Goal: Task Accomplishment & Management: Manage account settings

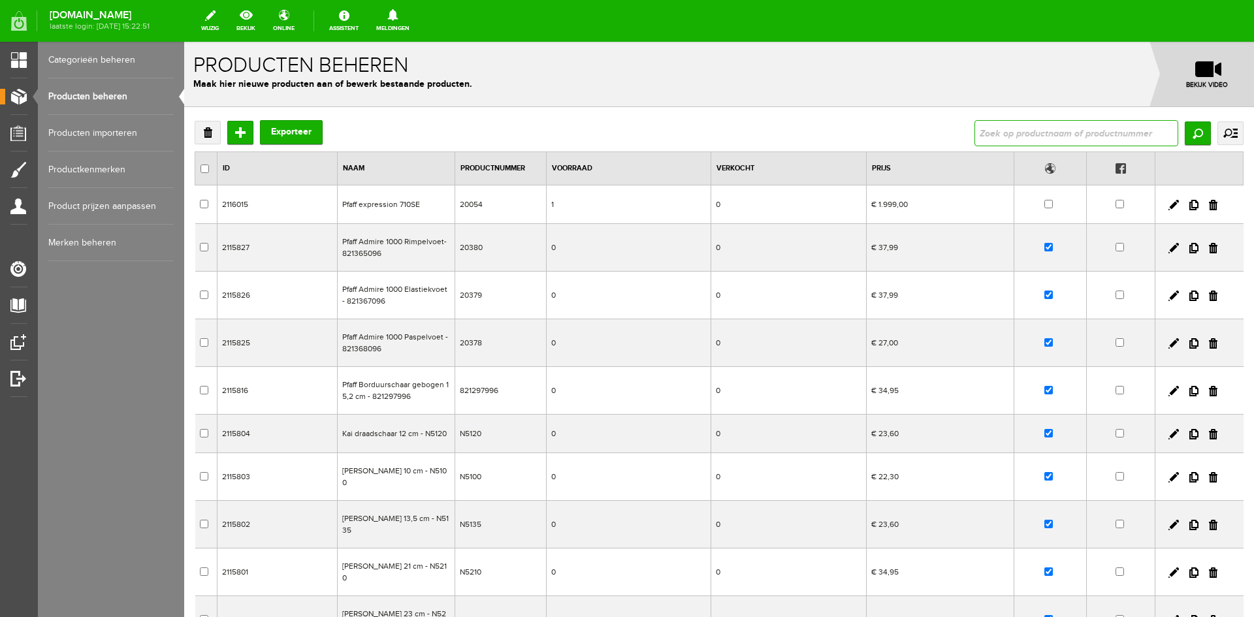
click at [1022, 132] on input "text" at bounding box center [1076, 133] width 204 height 26
type input "542371"
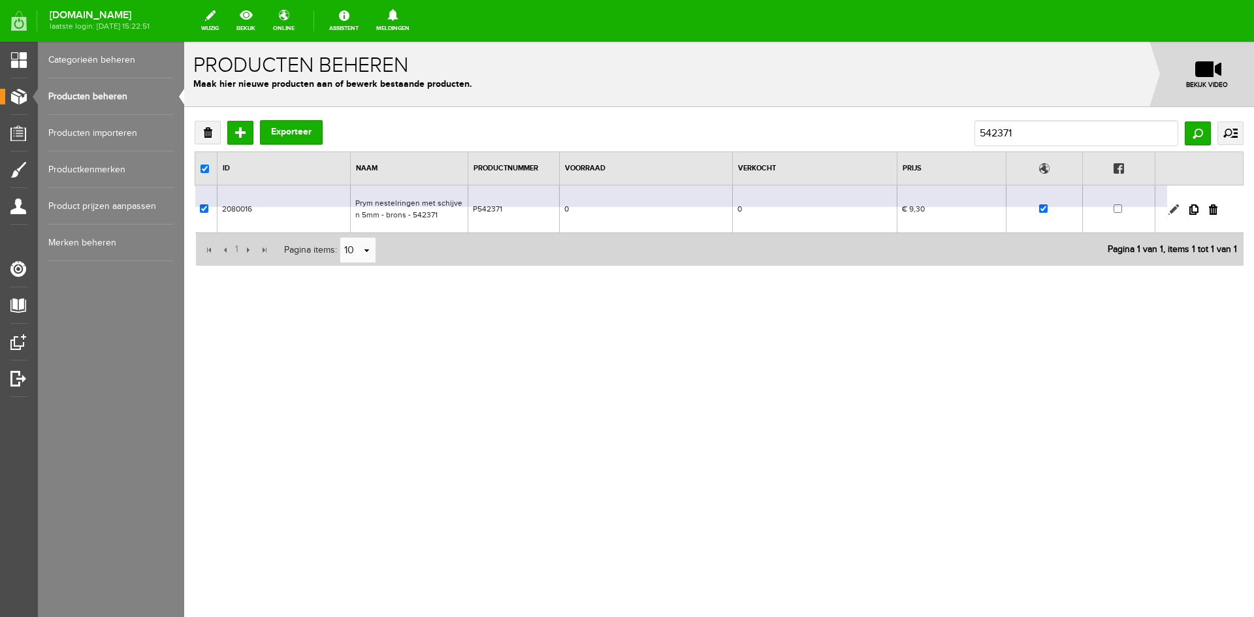
click at [1170, 210] on link at bounding box center [1173, 209] width 10 height 10
checkbox input "true"
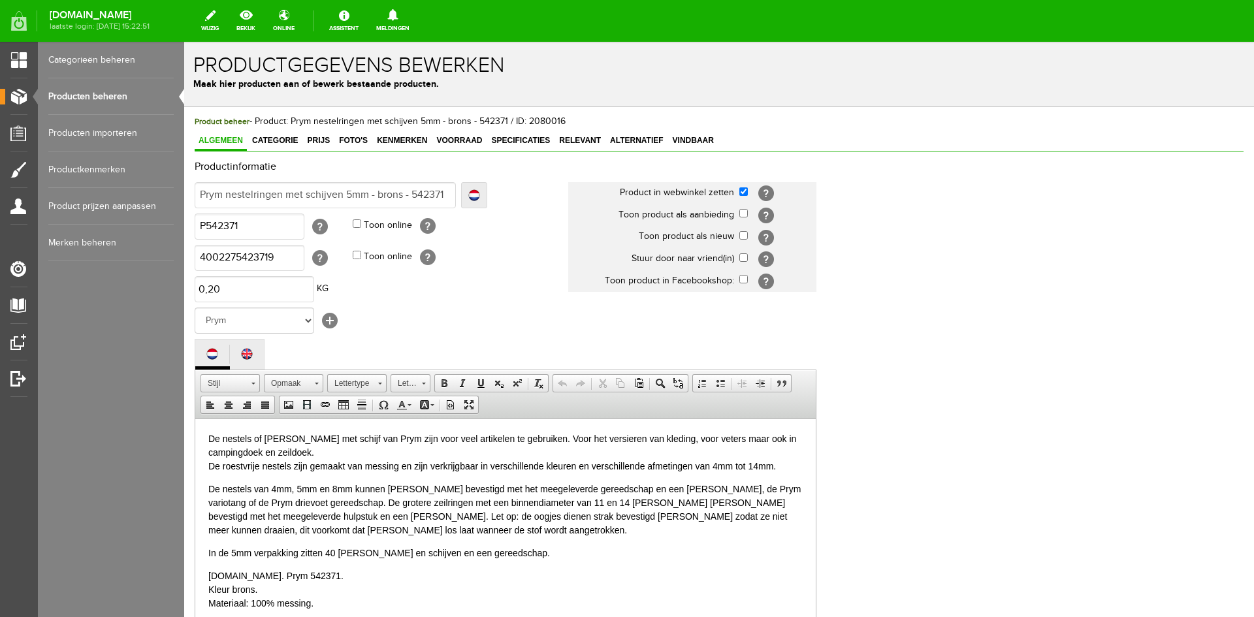
click at [97, 91] on link "Producten beheren" at bounding box center [110, 96] width 125 height 37
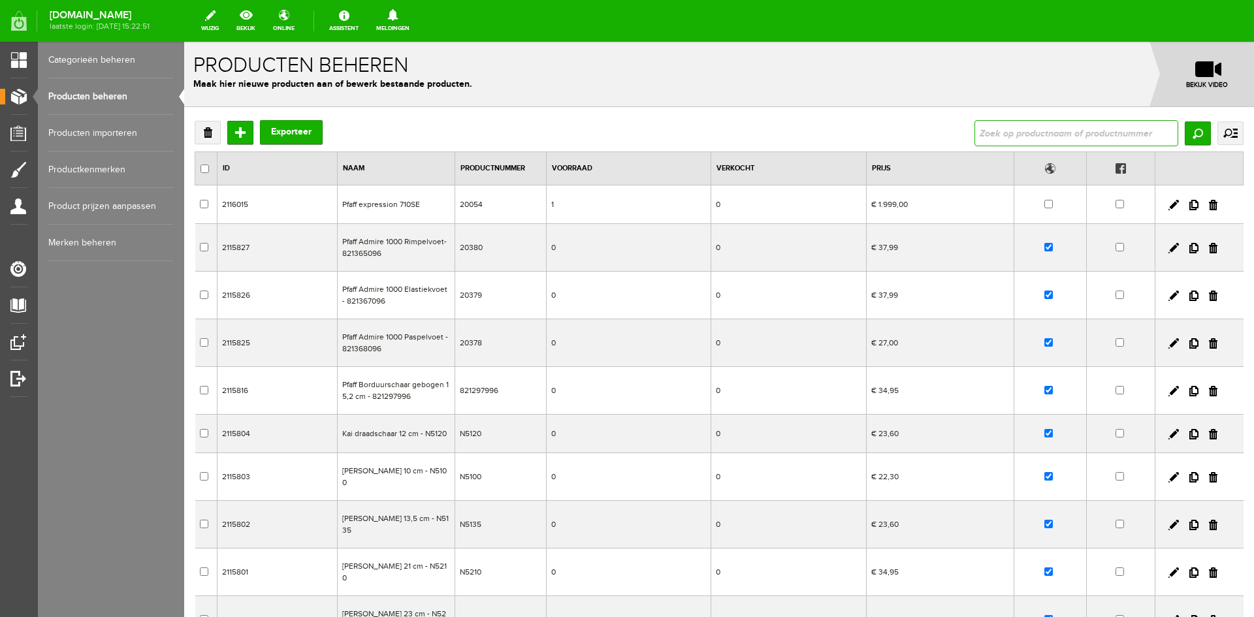
click at [1013, 138] on input "text" at bounding box center [1076, 133] width 204 height 26
type input "542412"
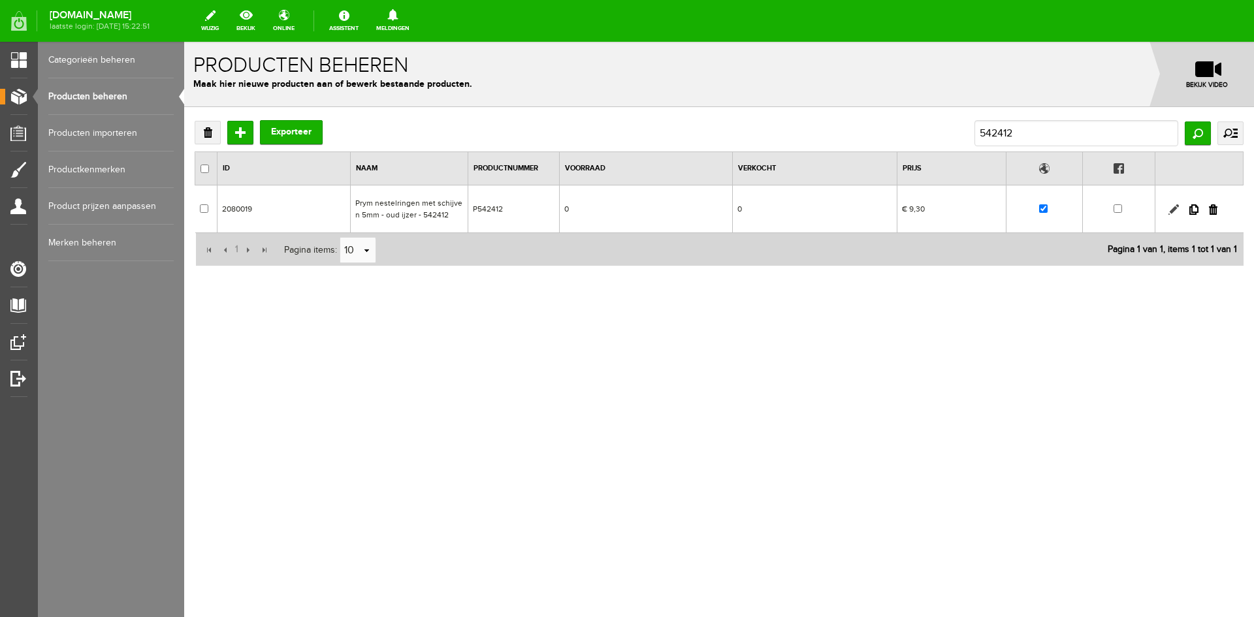
click at [1173, 208] on link at bounding box center [1173, 209] width 10 height 10
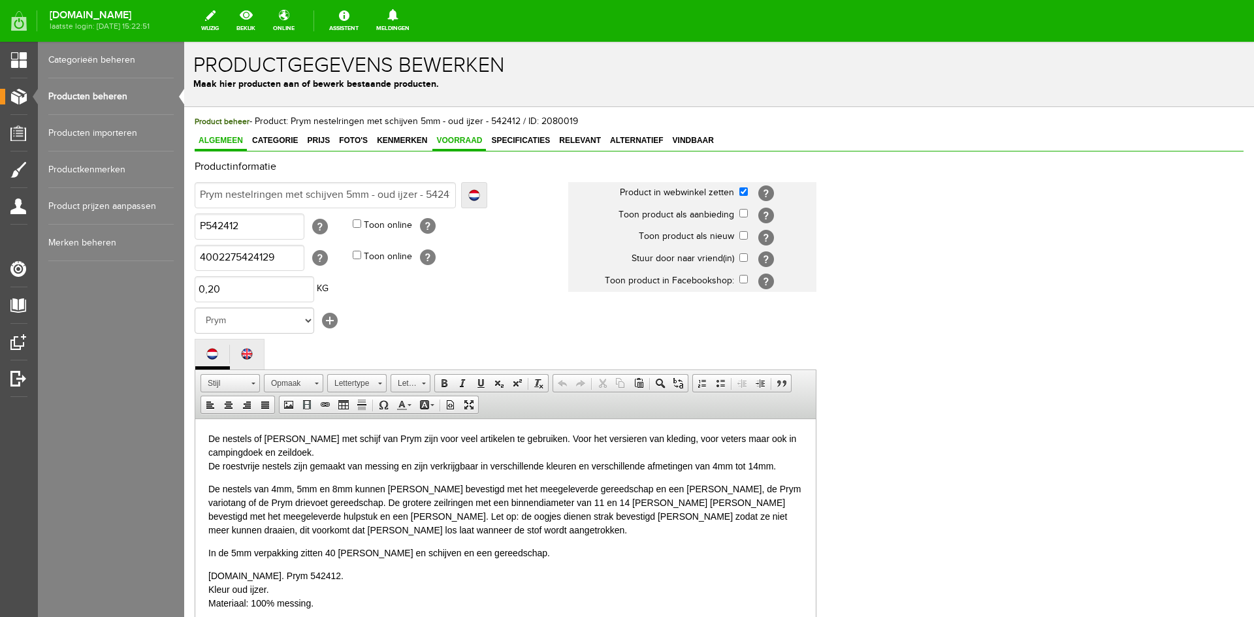
click at [456, 140] on span "Voorraad" at bounding box center [459, 140] width 54 height 9
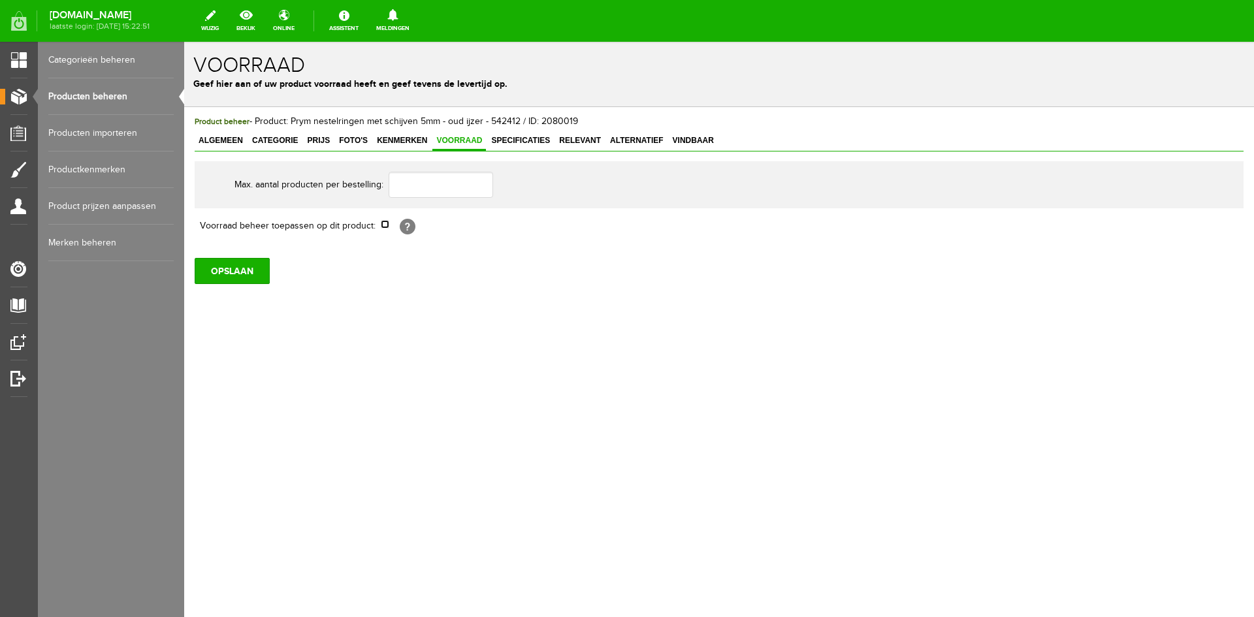
click at [386, 225] on input "checkbox" at bounding box center [385, 224] width 8 height 8
checkbox input "true"
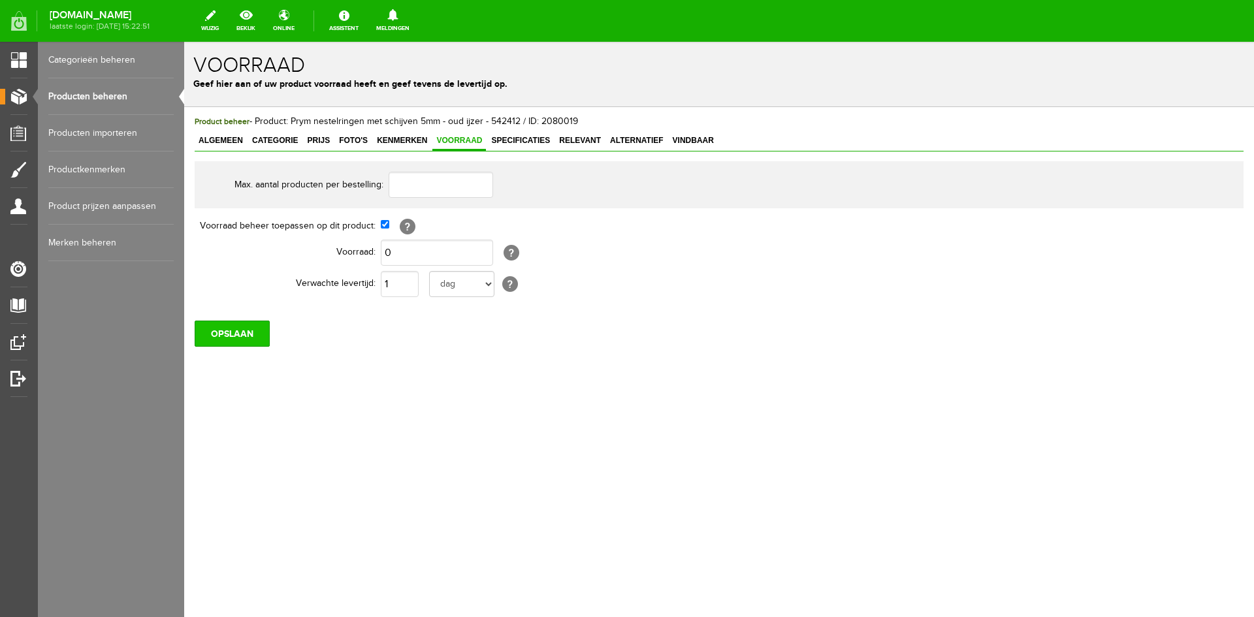
click at [234, 332] on input "OPSLAAN" at bounding box center [232, 334] width 75 height 26
click at [96, 91] on link "Producten beheren" at bounding box center [110, 96] width 125 height 37
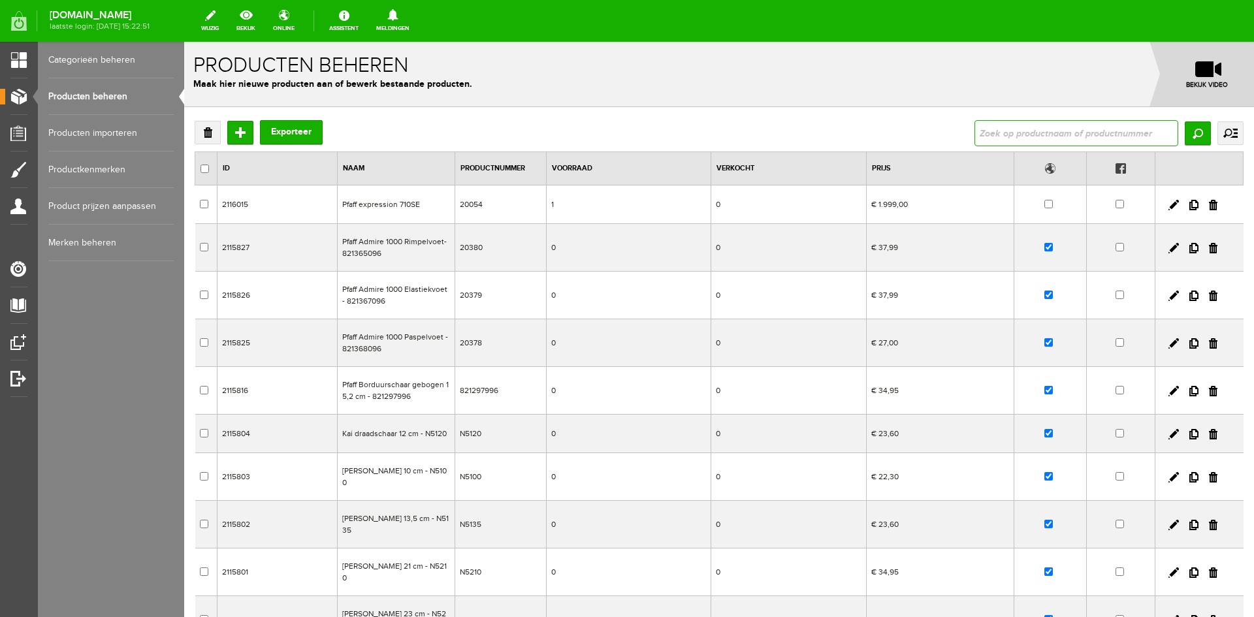
click at [1008, 136] on input "text" at bounding box center [1076, 133] width 204 height 26
type input "542371"
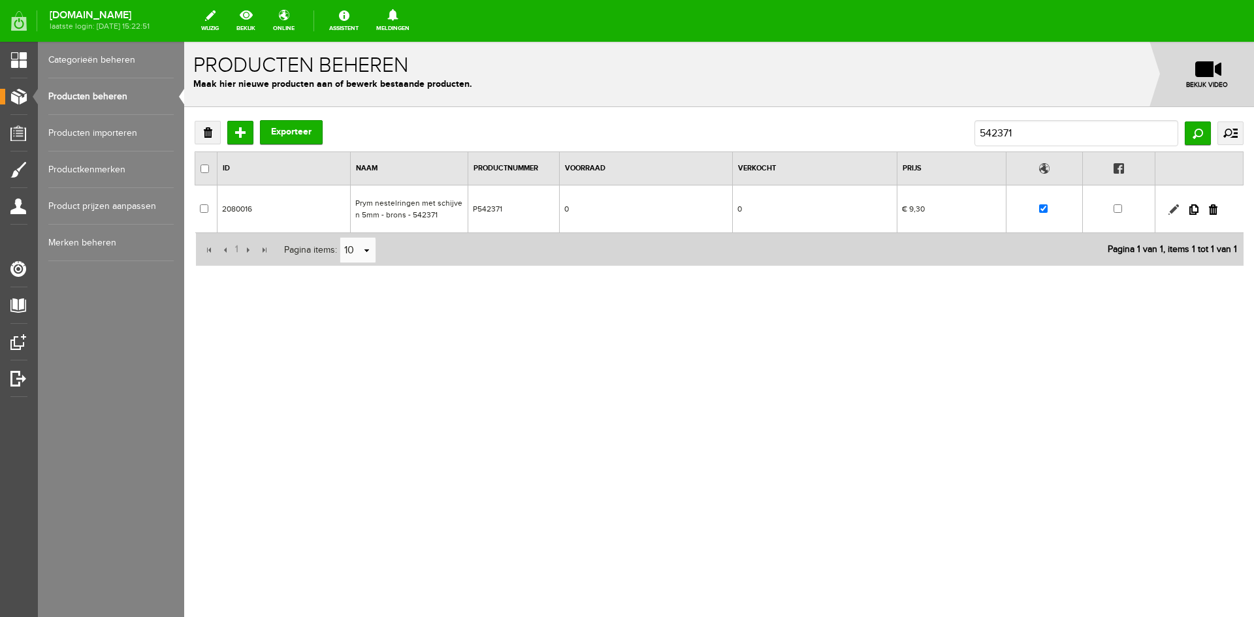
click at [1175, 208] on link at bounding box center [1173, 209] width 10 height 10
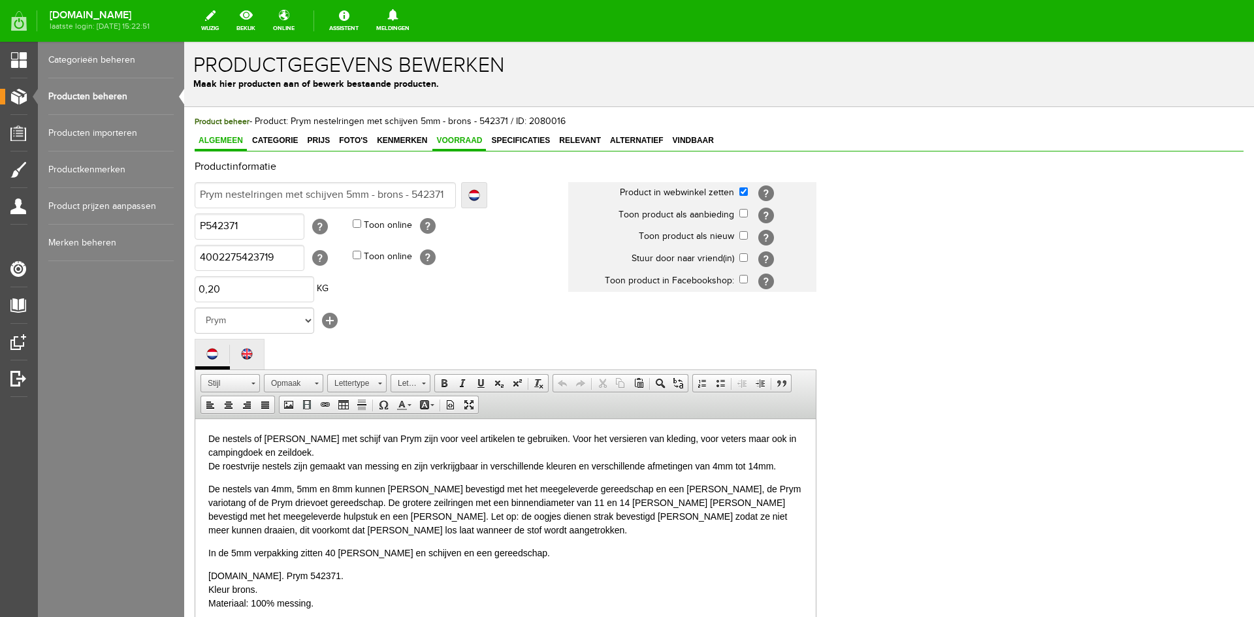
click at [459, 142] on span "Voorraad" at bounding box center [459, 140] width 54 height 9
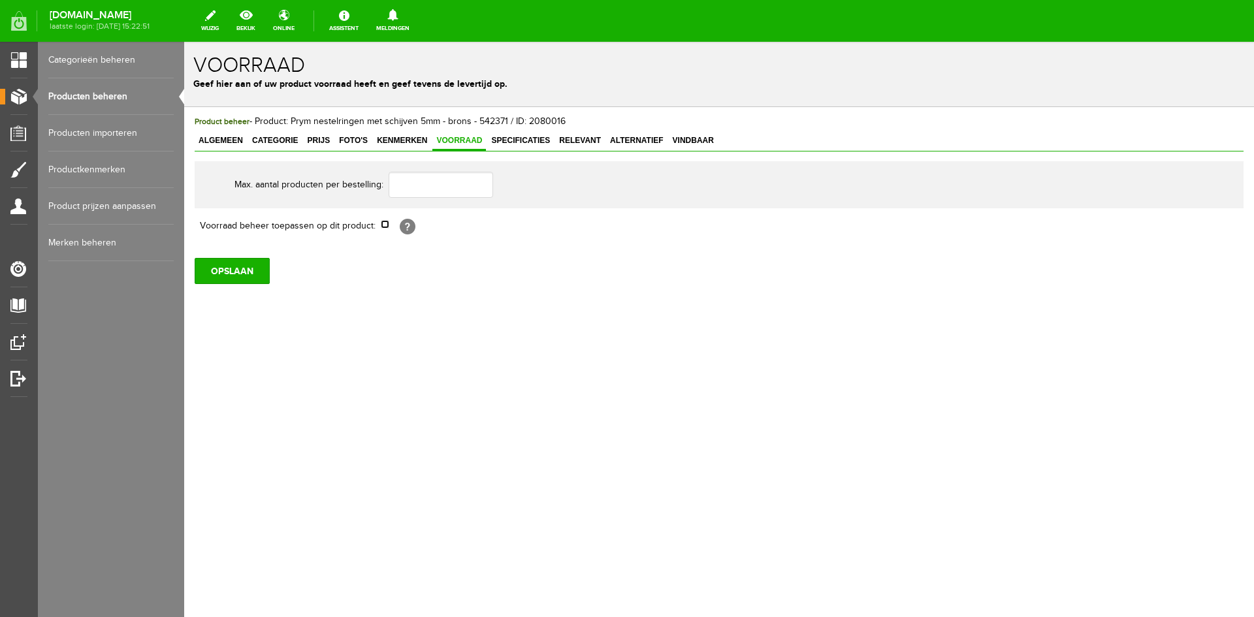
click at [385, 227] on input "checkbox" at bounding box center [385, 224] width 8 height 8
checkbox input "true"
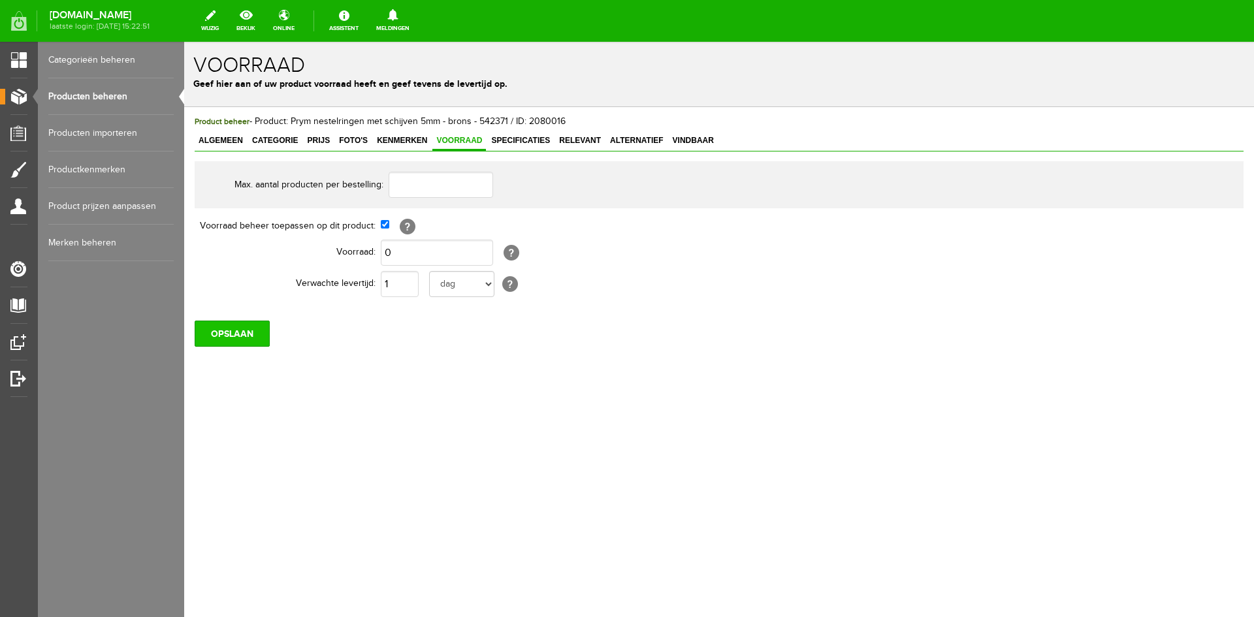
click at [227, 336] on input "OPSLAAN" at bounding box center [232, 334] width 75 height 26
click at [223, 333] on input "OPSLAAN" at bounding box center [232, 334] width 75 height 26
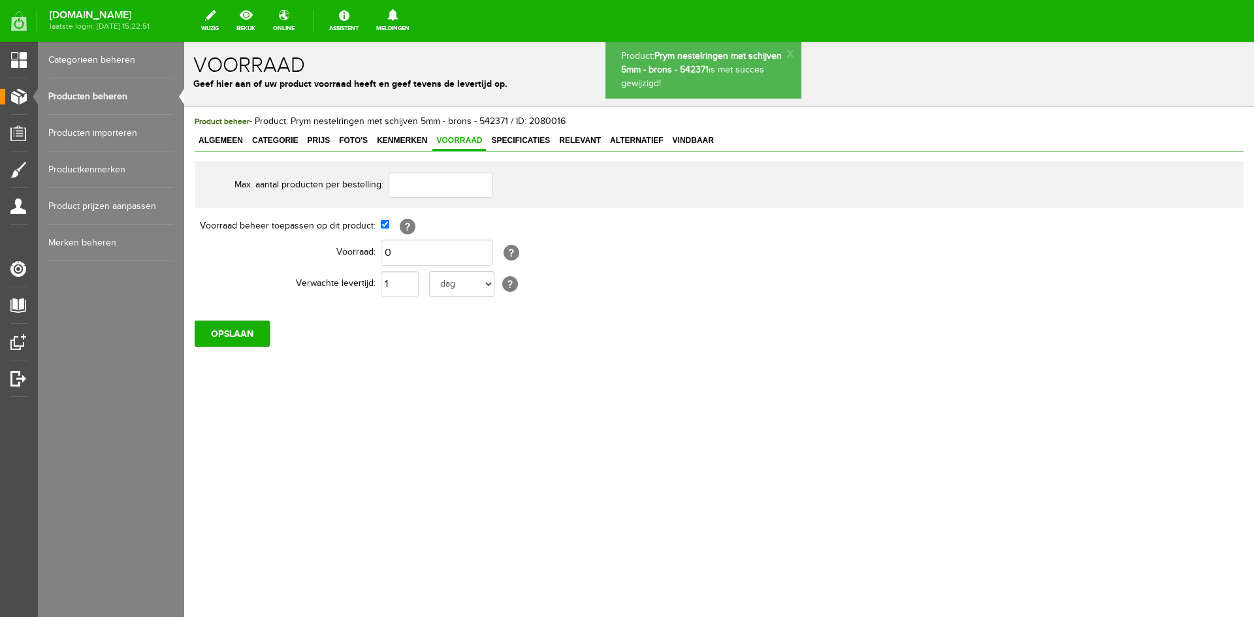
click at [86, 95] on link "Producten beheren" at bounding box center [110, 96] width 125 height 37
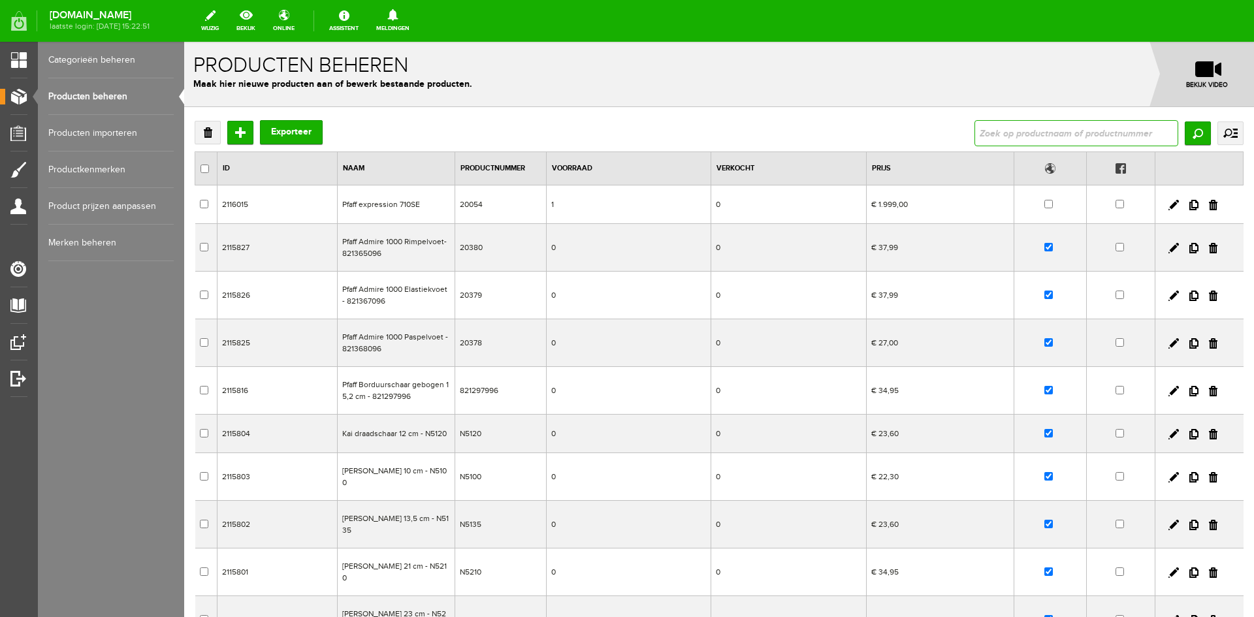
drag, startPoint x: 1017, startPoint y: 129, endPoint x: 986, endPoint y: 130, distance: 31.4
click at [1017, 129] on input "text" at bounding box center [1076, 133] width 204 height 26
type input "knoopsgaten"
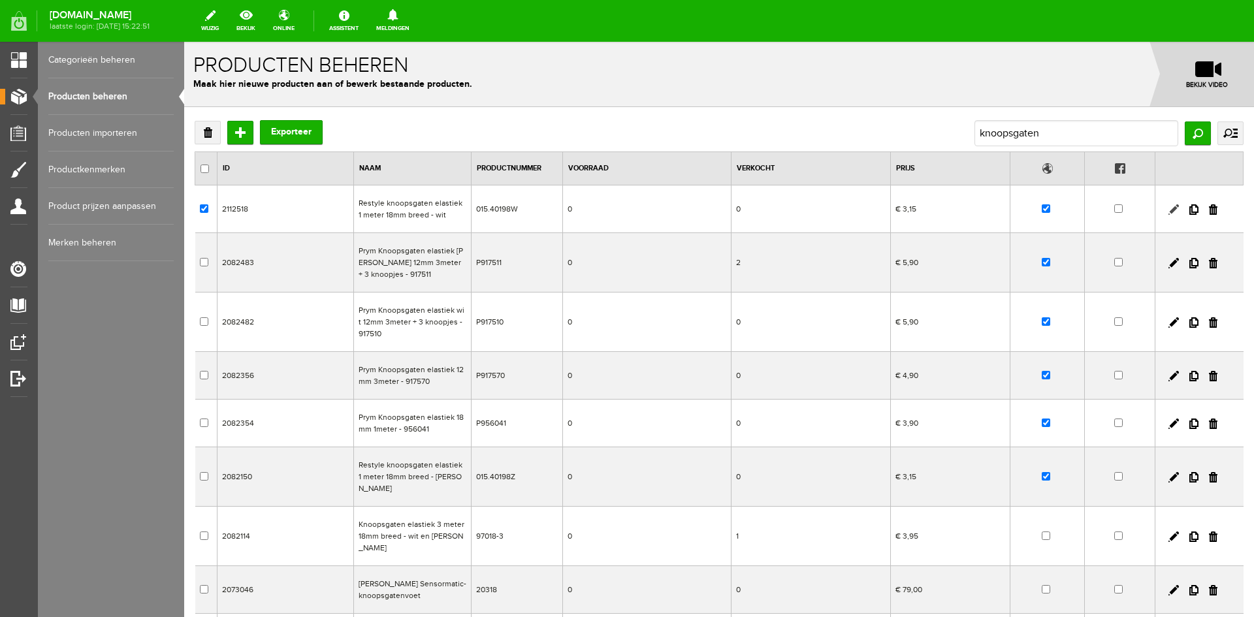
click at [1168, 210] on link at bounding box center [1173, 209] width 10 height 10
checkbox input "true"
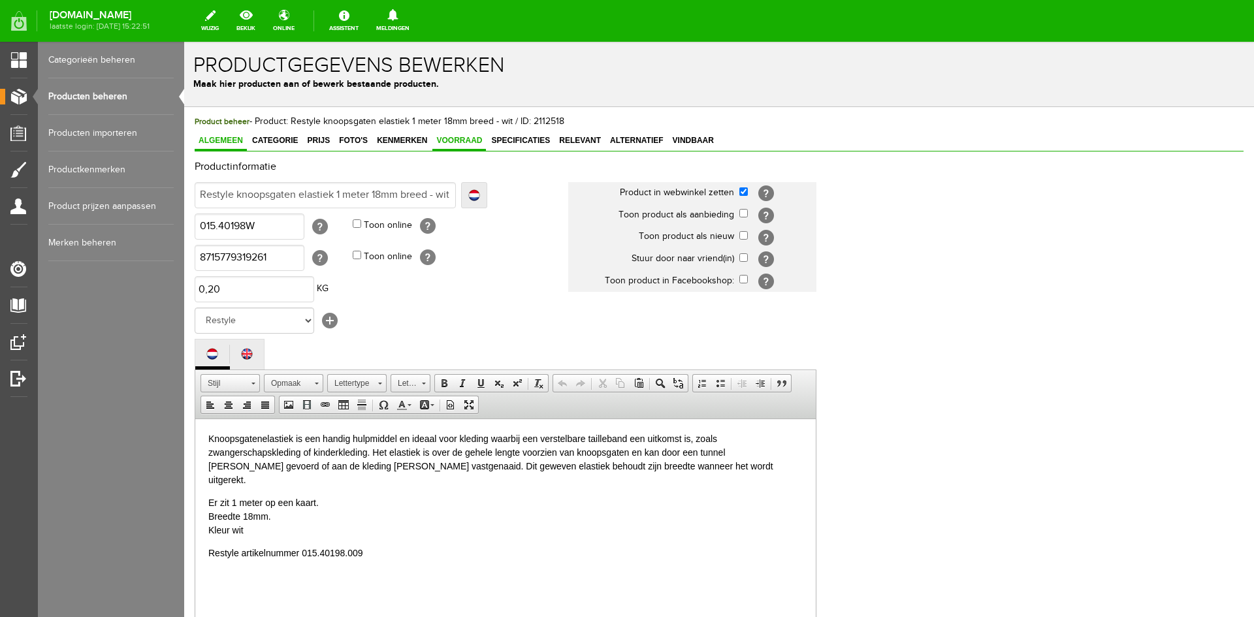
click at [453, 141] on span "Voorraad" at bounding box center [459, 140] width 54 height 9
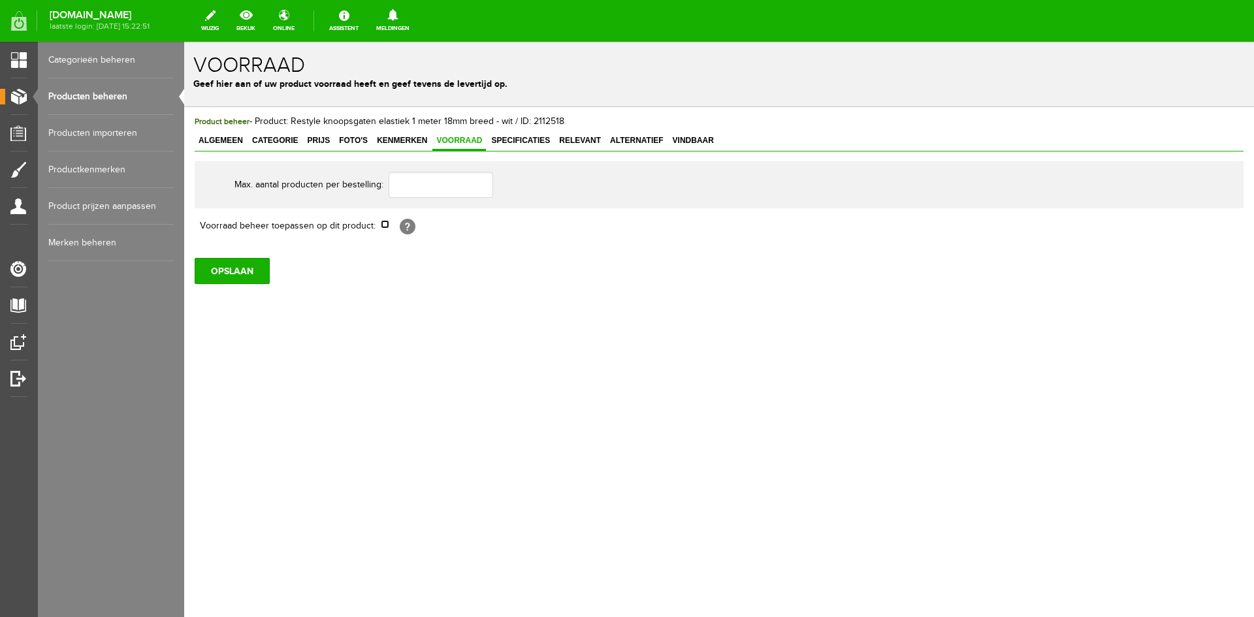
click at [385, 227] on input "checkbox" at bounding box center [385, 224] width 8 height 8
checkbox input "true"
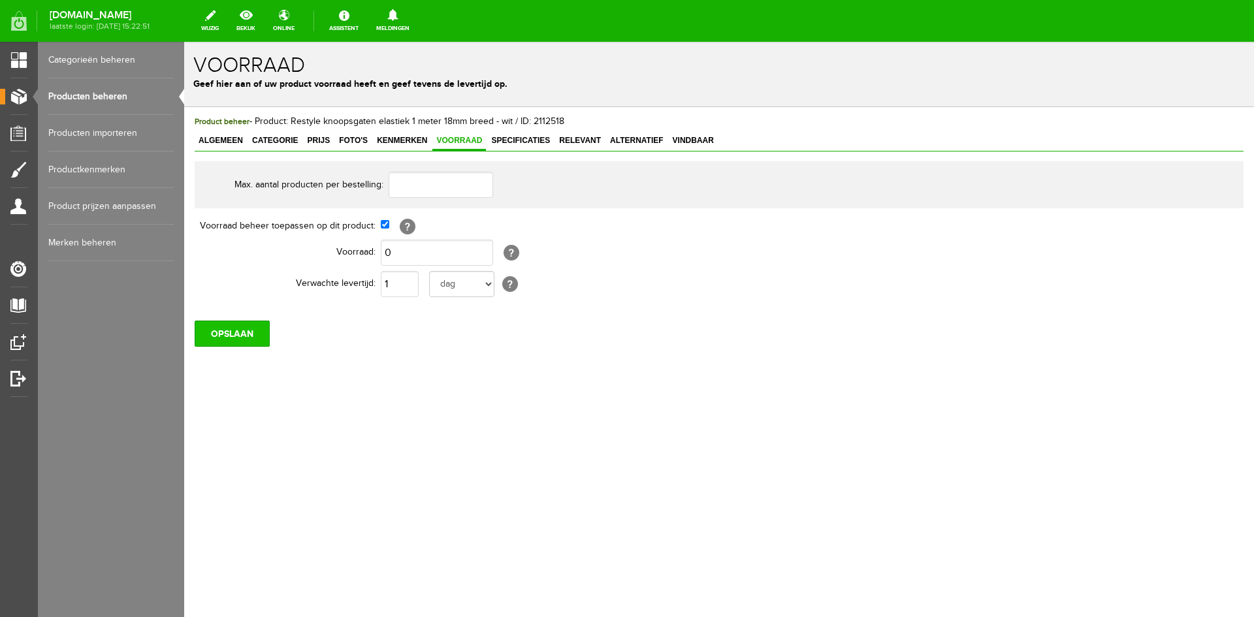
click at [227, 337] on input "OPSLAAN" at bounding box center [232, 334] width 75 height 26
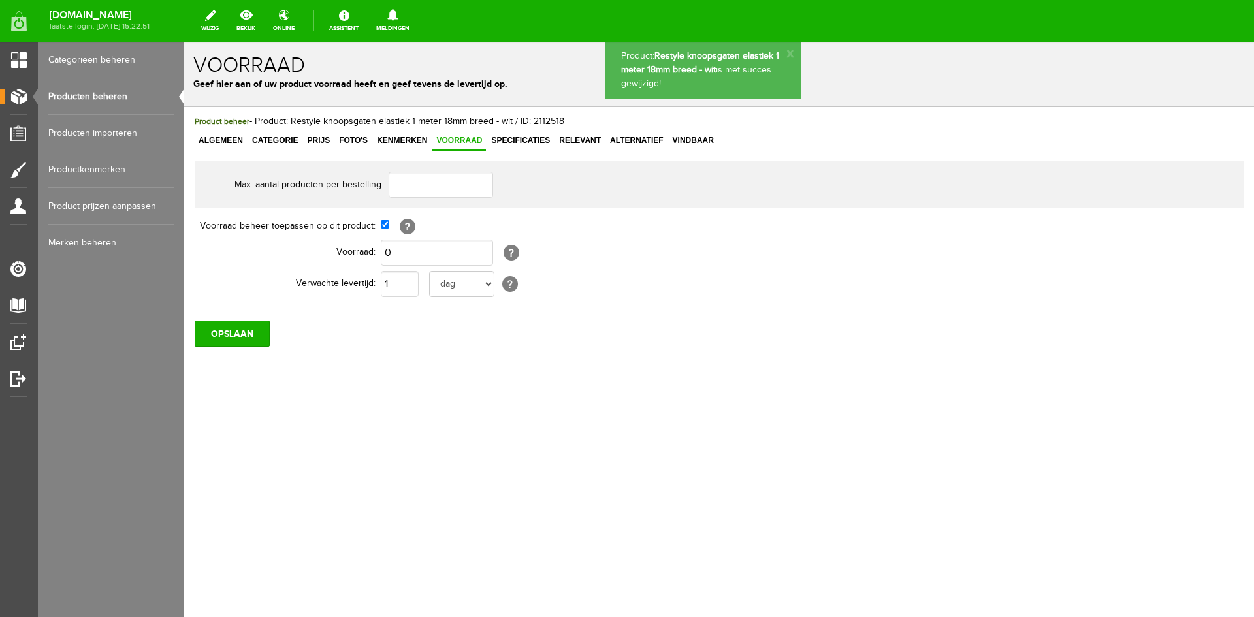
click at [85, 96] on link "Producten beheren" at bounding box center [110, 96] width 125 height 37
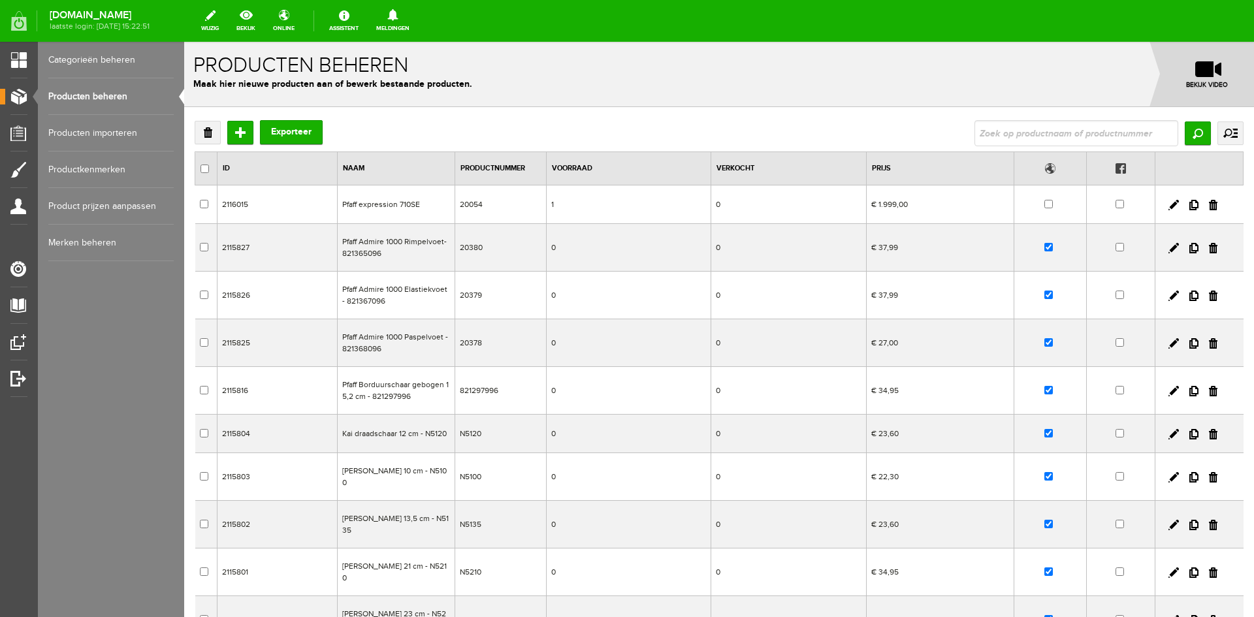
click at [1039, 135] on input "text" at bounding box center [1076, 133] width 204 height 26
type input "knoopsgaten"
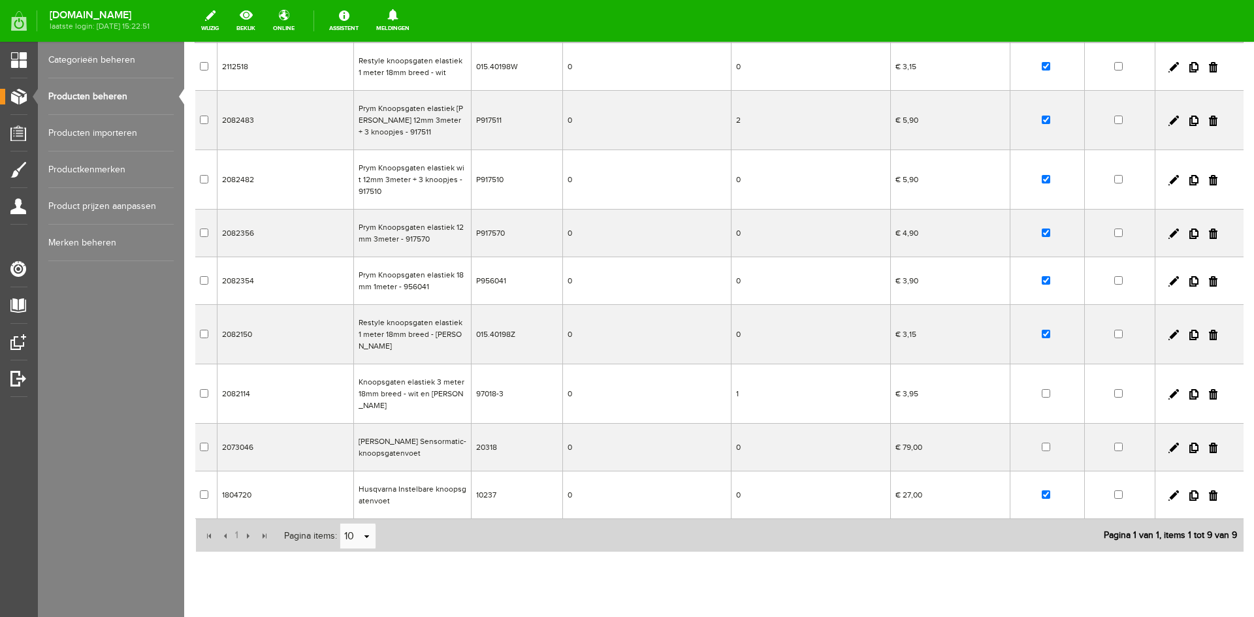
scroll to position [152, 0]
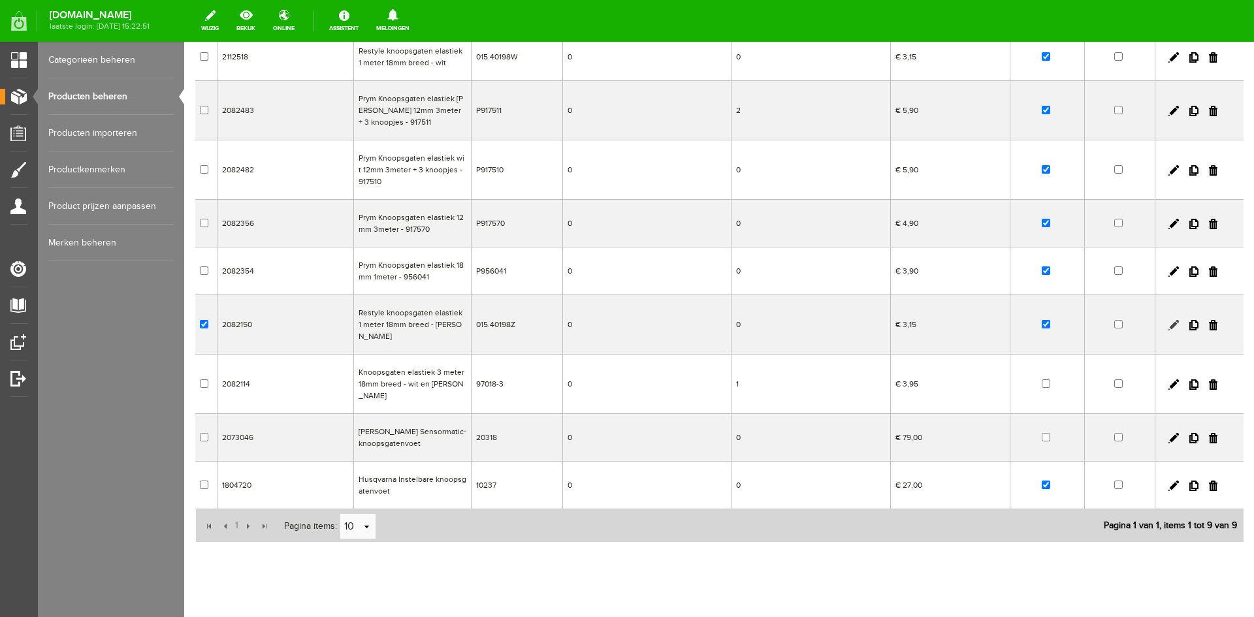
click at [1168, 320] on link at bounding box center [1173, 325] width 10 height 10
checkbox input "true"
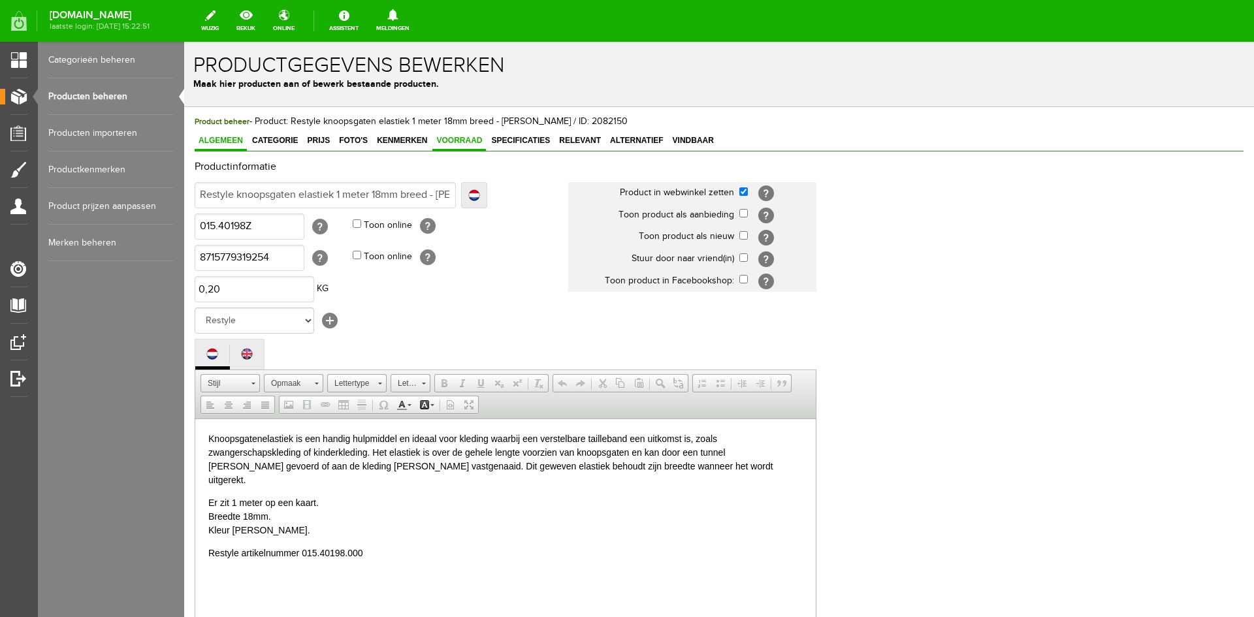
scroll to position [0, 0]
click at [471, 138] on span "Voorraad" at bounding box center [459, 140] width 54 height 9
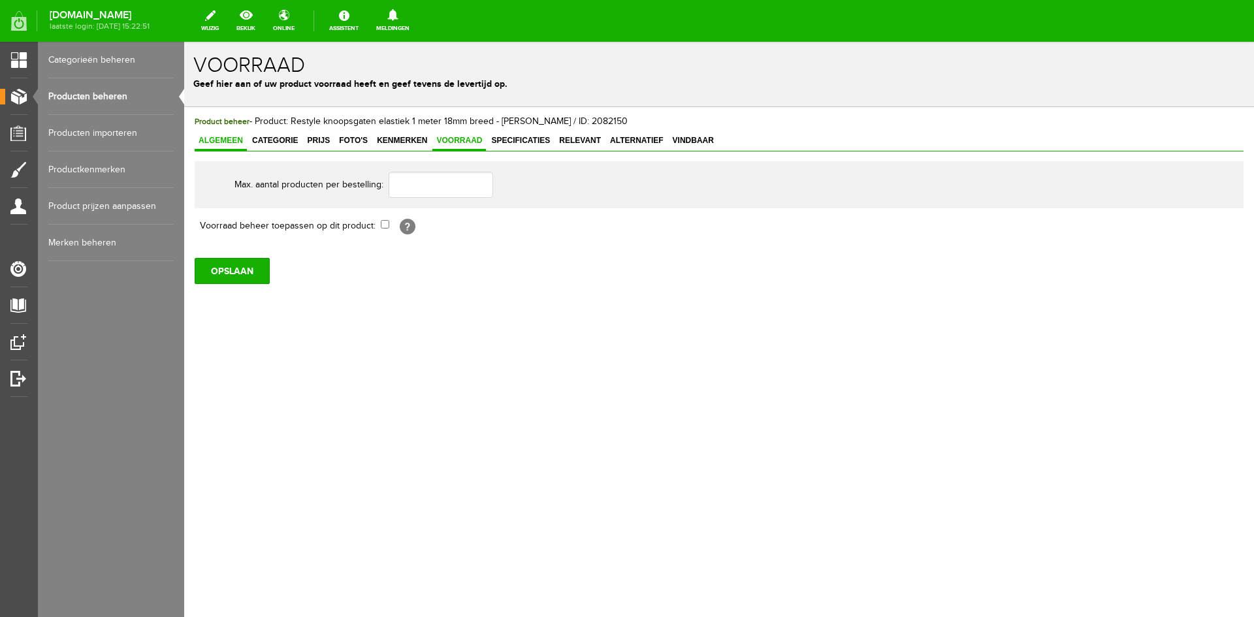
click at [209, 138] on span "Algemeen" at bounding box center [221, 140] width 52 height 9
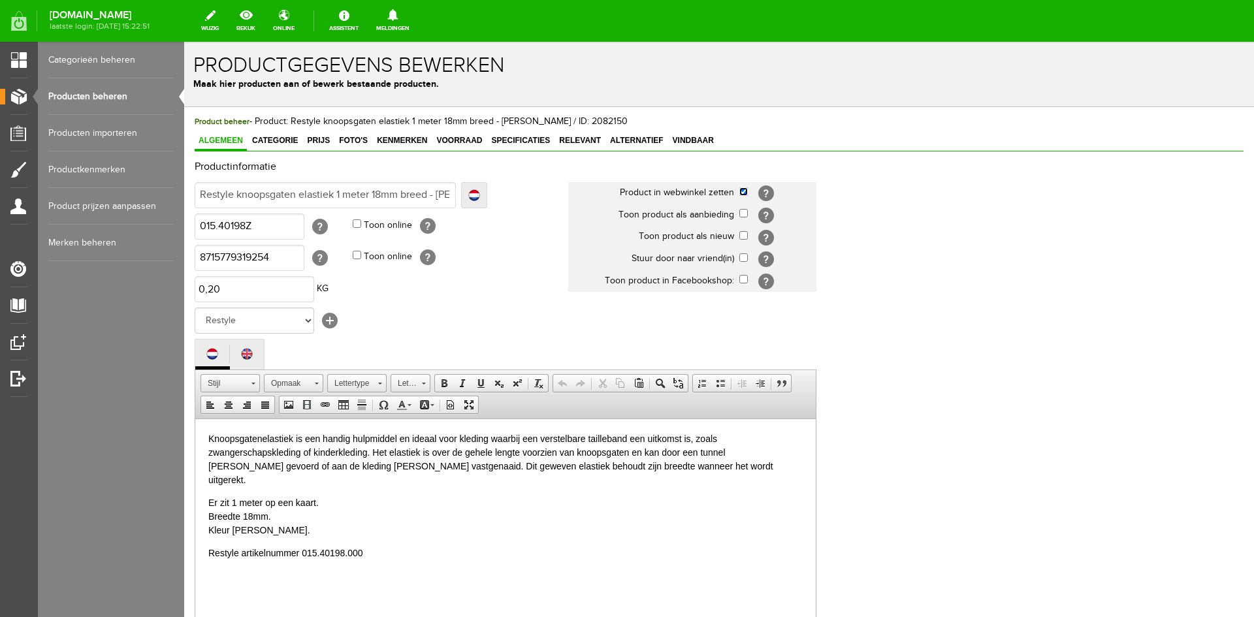
click at [743, 191] on input "checkbox" at bounding box center [743, 191] width 8 height 8
checkbox input "false"
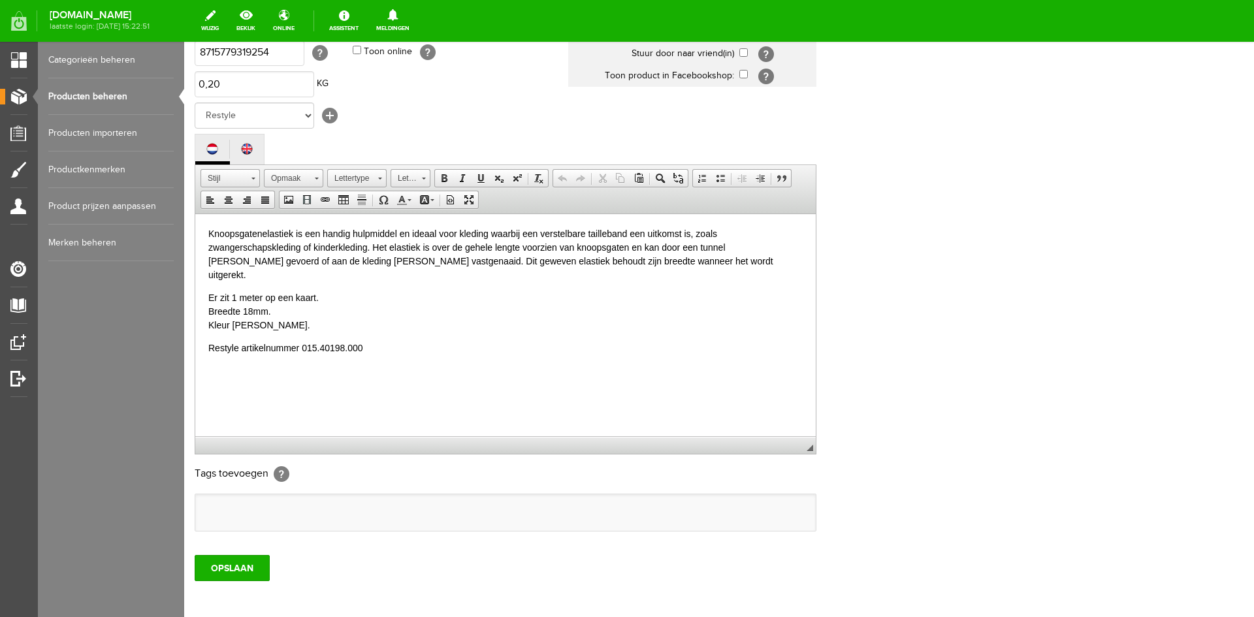
scroll to position [261, 0]
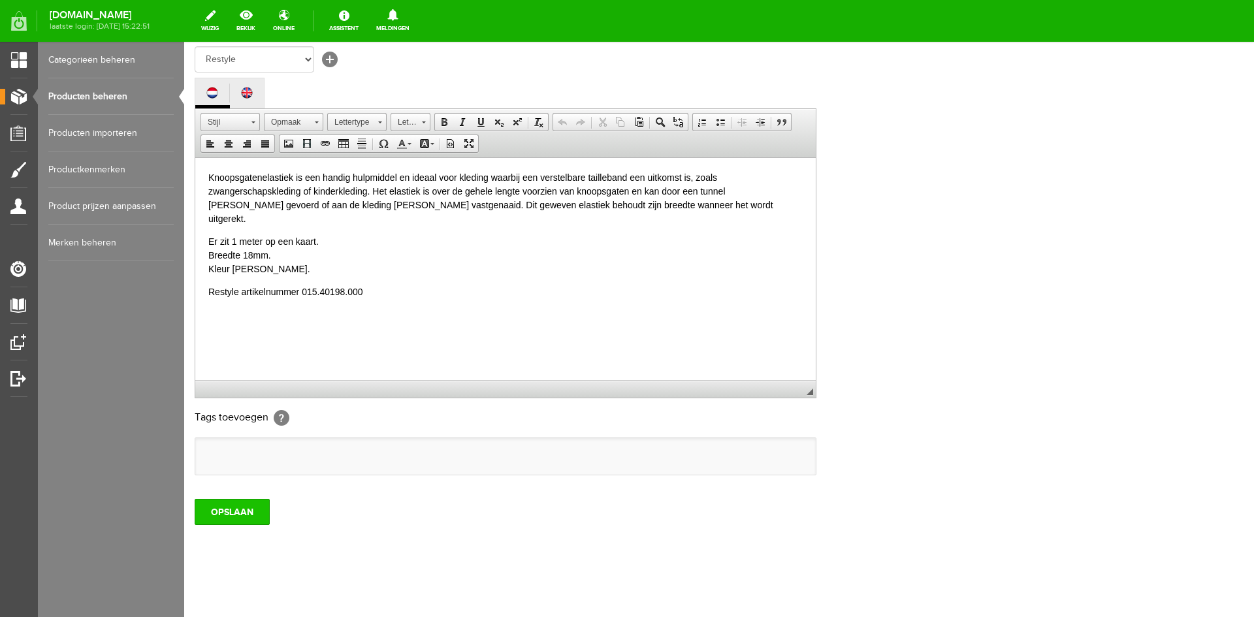
click at [227, 507] on input "OPSLAAN" at bounding box center [232, 512] width 75 height 26
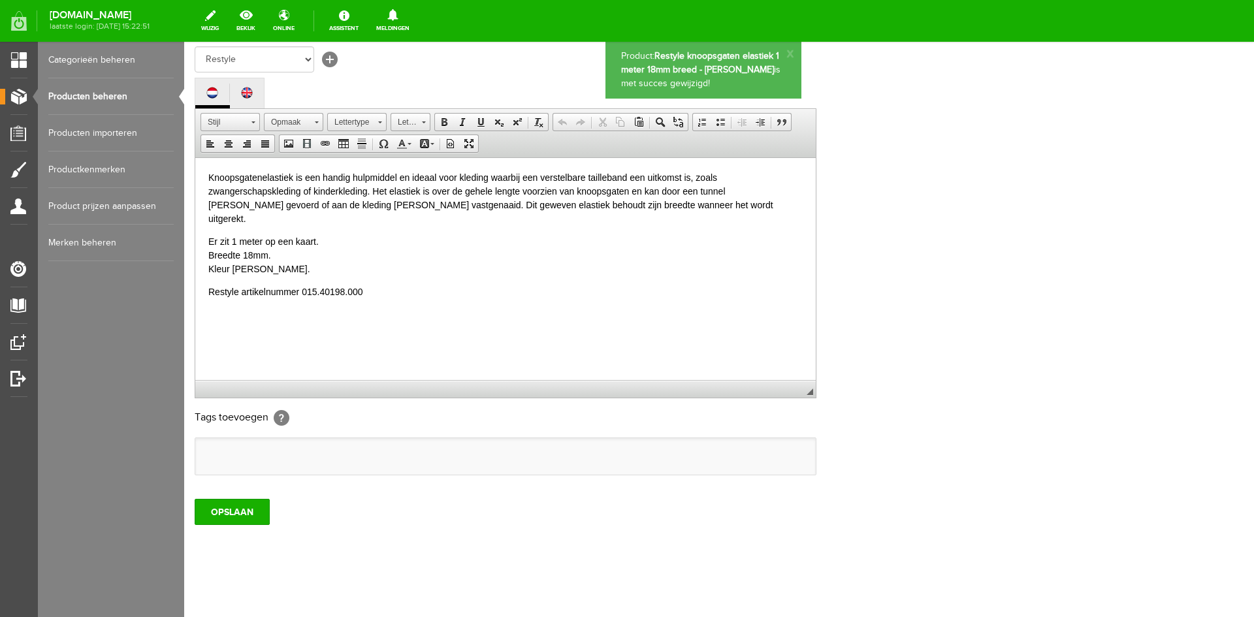
scroll to position [0, 0]
click at [85, 97] on link "Producten beheren" at bounding box center [110, 96] width 125 height 37
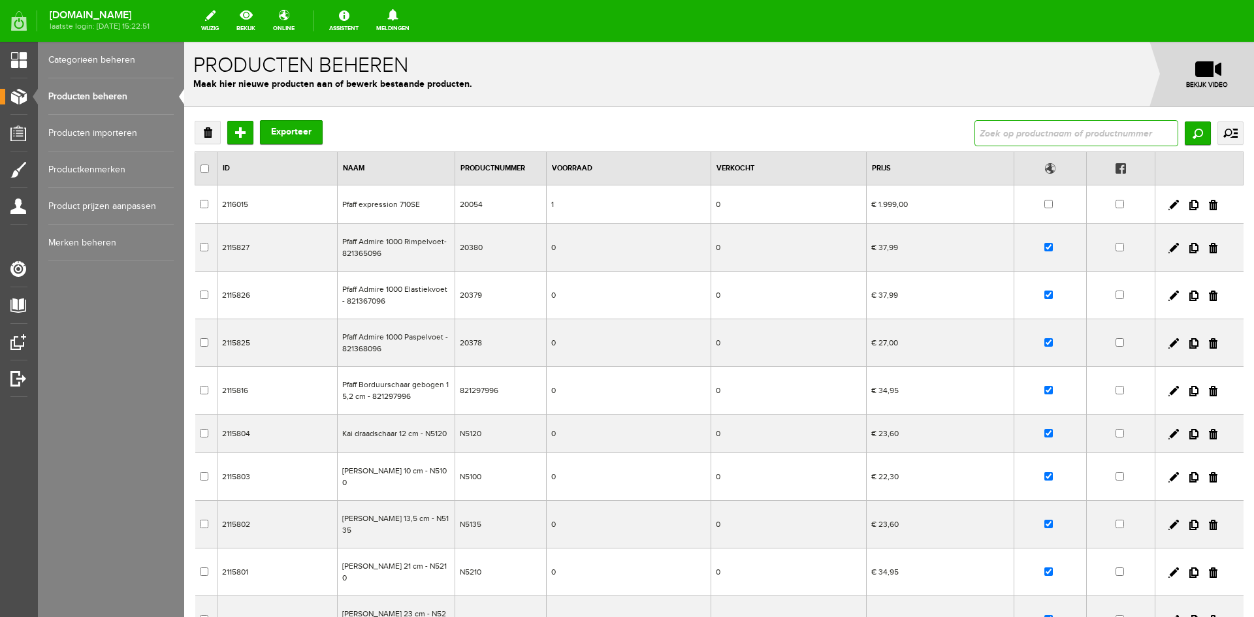
click at [1023, 134] on input "text" at bounding box center [1076, 133] width 204 height 26
type input "015.40198"
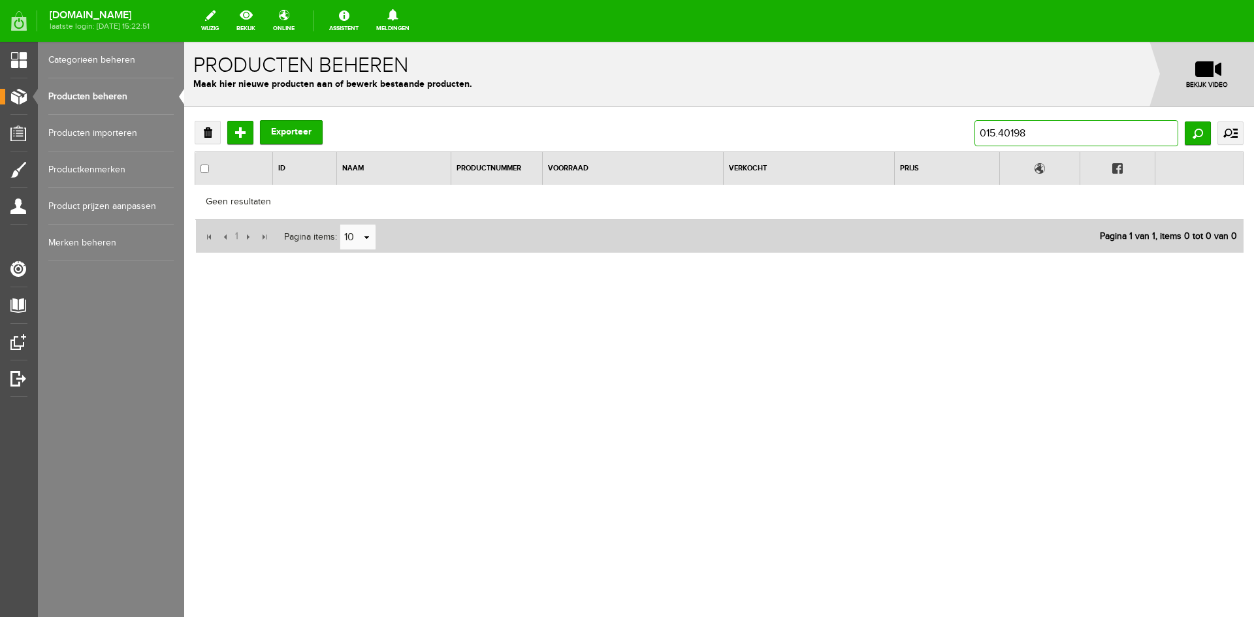
drag, startPoint x: 1040, startPoint y: 136, endPoint x: 958, endPoint y: 131, distance: 82.4
click at [958, 131] on div "Verwijderen Toevoegen Exporteer 015.40198 Zoeken uitgebreid zoeken Categorie Ca…" at bounding box center [719, 133] width 1049 height 26
type input "40198"
drag, startPoint x: 1030, startPoint y: 138, endPoint x: 932, endPoint y: 134, distance: 97.3
click at [938, 136] on div "Verwijderen Toevoegen Exporteer 40198 Zoeken uitgebreid zoeken Categorie Cadeau…" at bounding box center [719, 133] width 1049 height 26
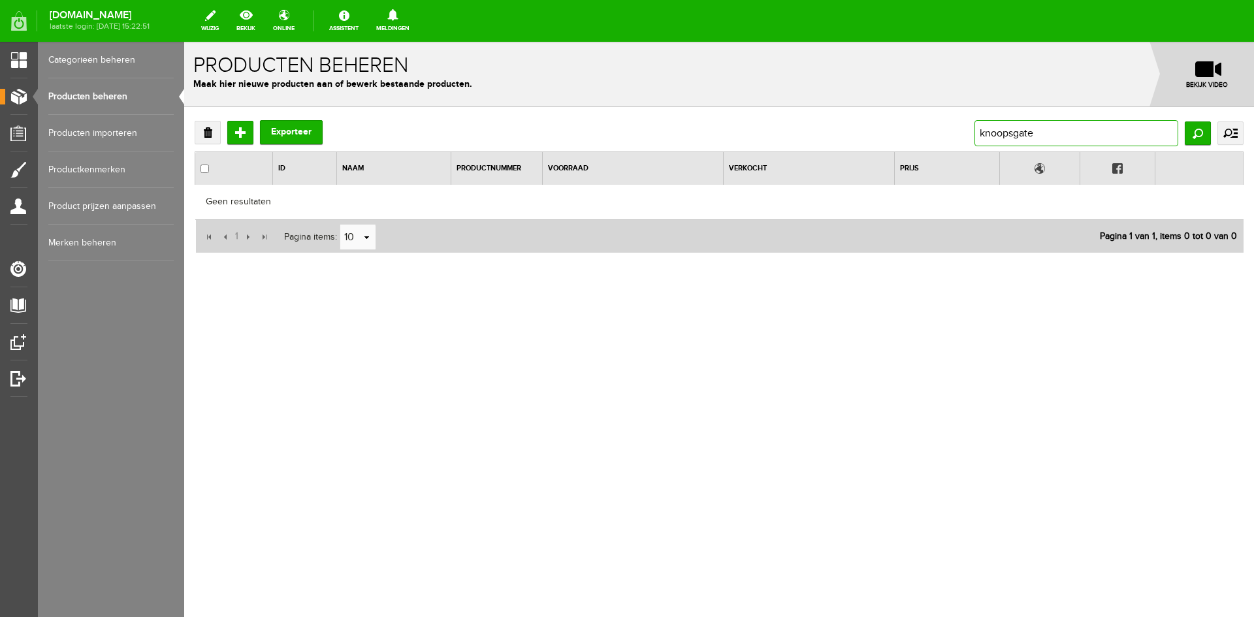
type input "knoopsgaten"
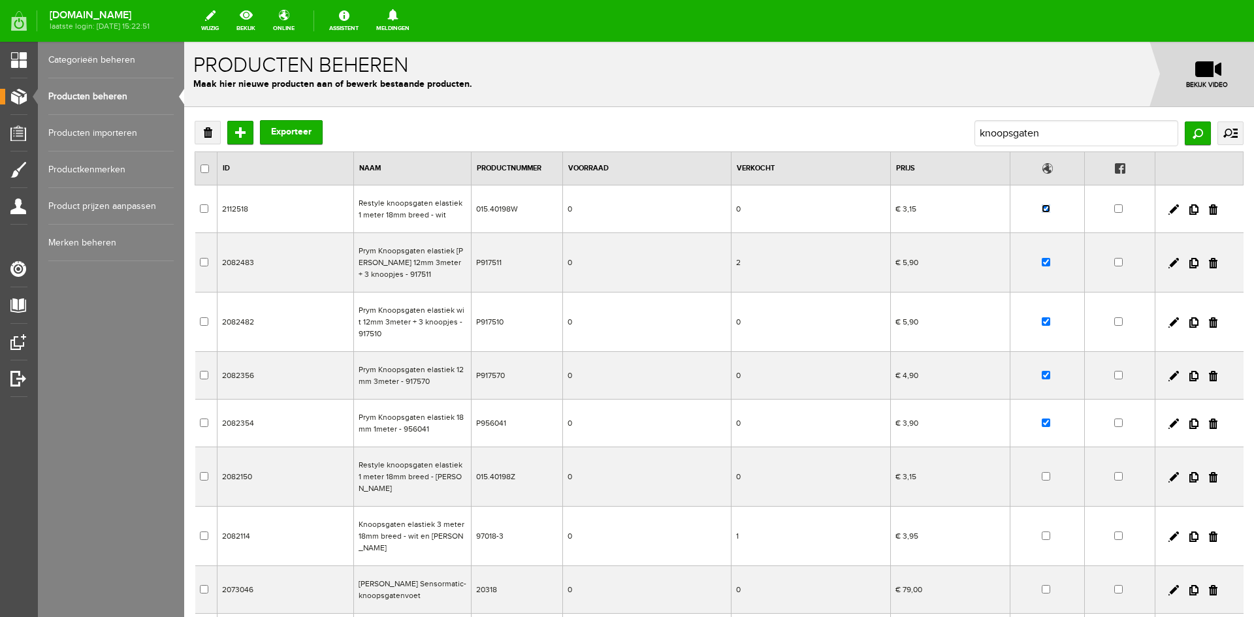
click at [1041, 210] on input "checkbox" at bounding box center [1045, 208] width 8 height 8
checkbox input "false"
click at [1035, 129] on input "knoopsgaten" at bounding box center [1076, 133] width 204 height 26
drag, startPoint x: 1035, startPoint y: 129, endPoint x: 956, endPoint y: 132, distance: 79.0
click at [956, 132] on div "Verwijderen Toevoegen Exporteer knoopsgaten Zoeken uitgebreid zoeken Categorie …" at bounding box center [719, 133] width 1049 height 26
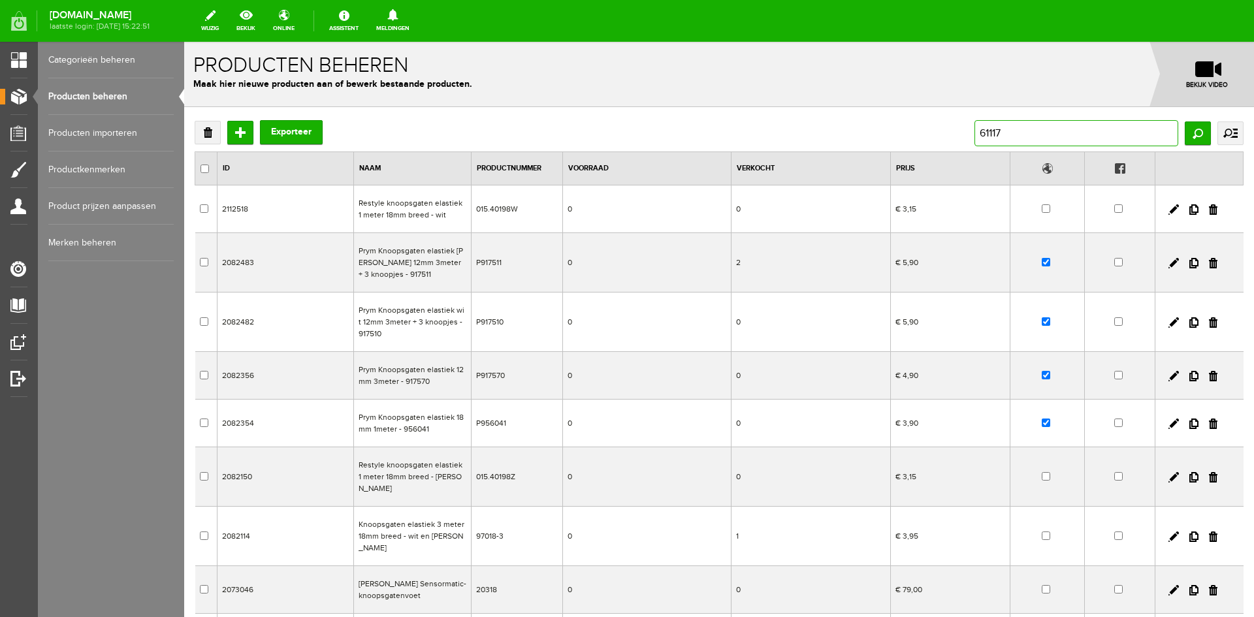
type input "611174"
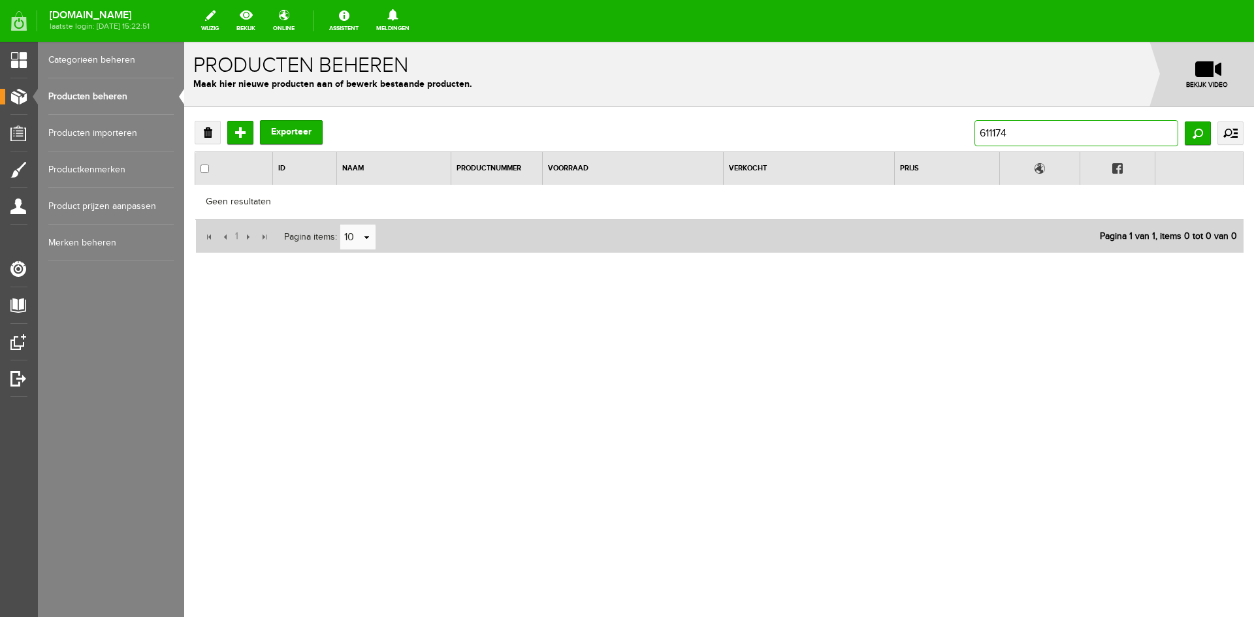
drag, startPoint x: 1018, startPoint y: 134, endPoint x: 909, endPoint y: 133, distance: 109.0
click at [909, 133] on div "Verwijderen Toevoegen Exporteer 611174 Zoeken uitgebreid zoeken Categorie Cadea…" at bounding box center [719, 133] width 1049 height 26
type input "potlood"
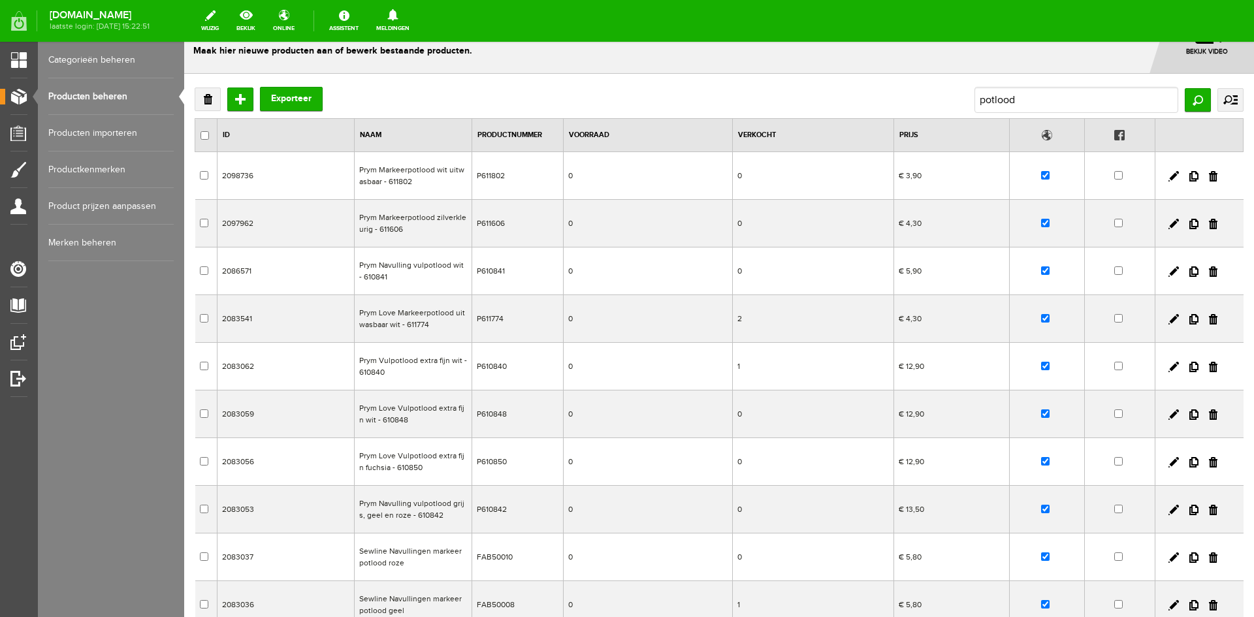
scroll to position [65, 0]
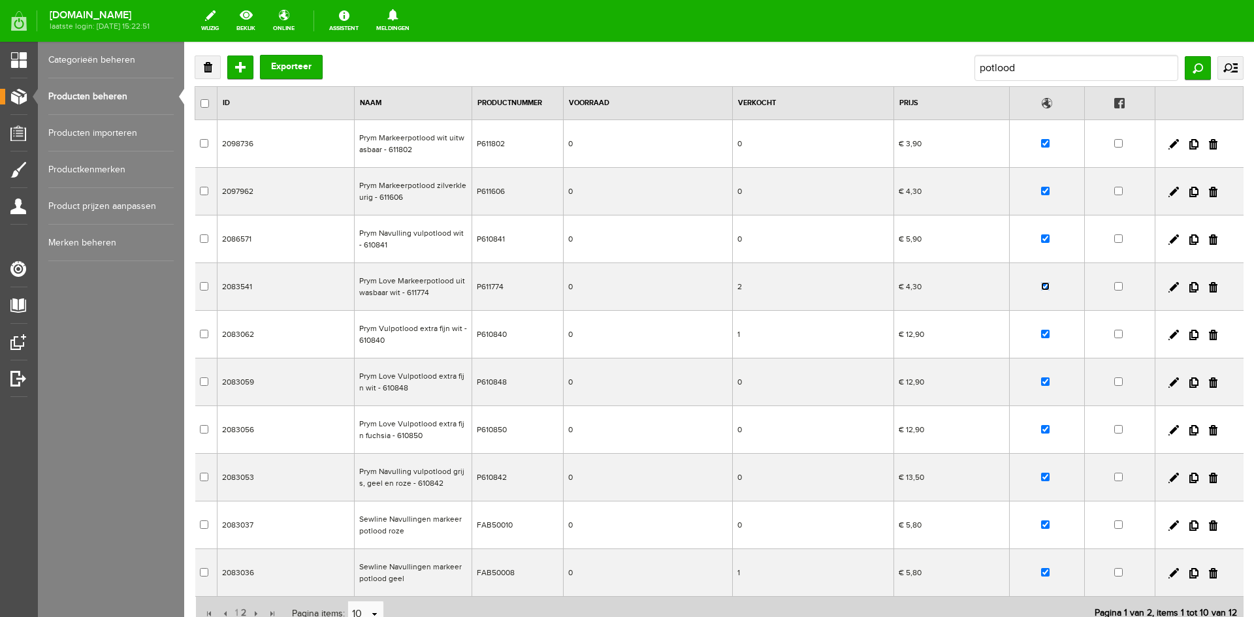
click at [1041, 285] on input "checkbox" at bounding box center [1045, 286] width 8 height 8
checkbox input "false"
drag, startPoint x: 1027, startPoint y: 71, endPoint x: 939, endPoint y: 71, distance: 88.1
click at [939, 71] on div "Verwijderen Toevoegen Exporteer potlood Zoeken uitgebreid zoeken Categorie Cade…" at bounding box center [719, 68] width 1049 height 26
type input "542412"
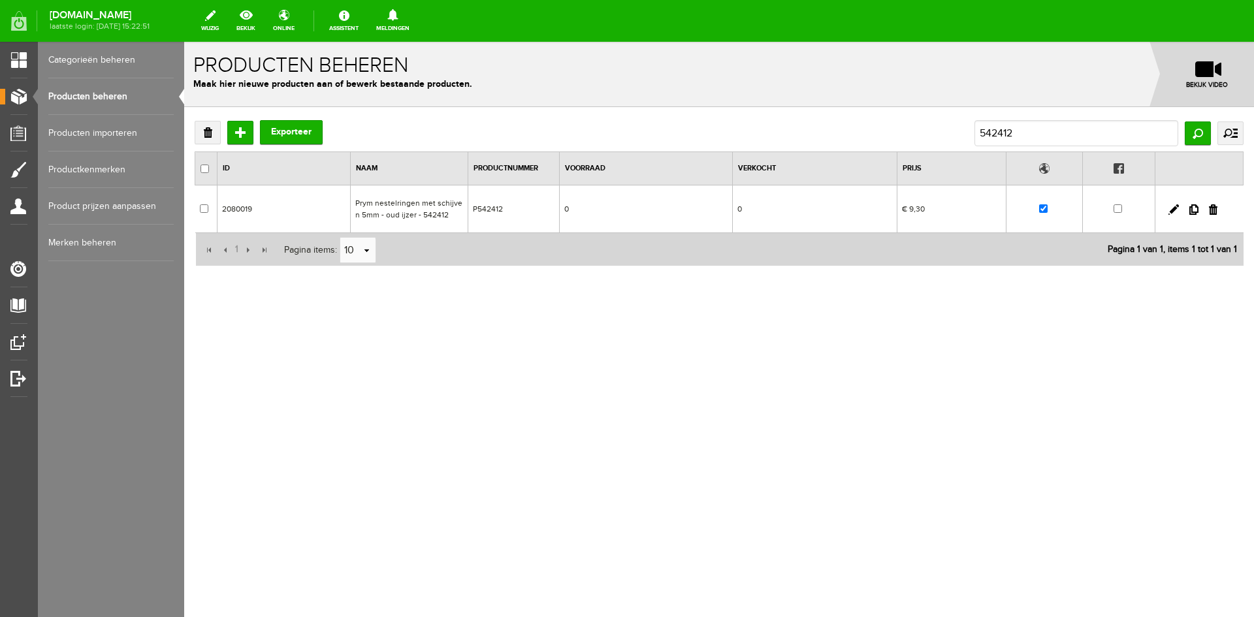
scroll to position [0, 0]
click at [1047, 209] on input "checkbox" at bounding box center [1043, 208] width 8 height 8
checkbox input "false"
